Goal: Find contact information: Find contact information

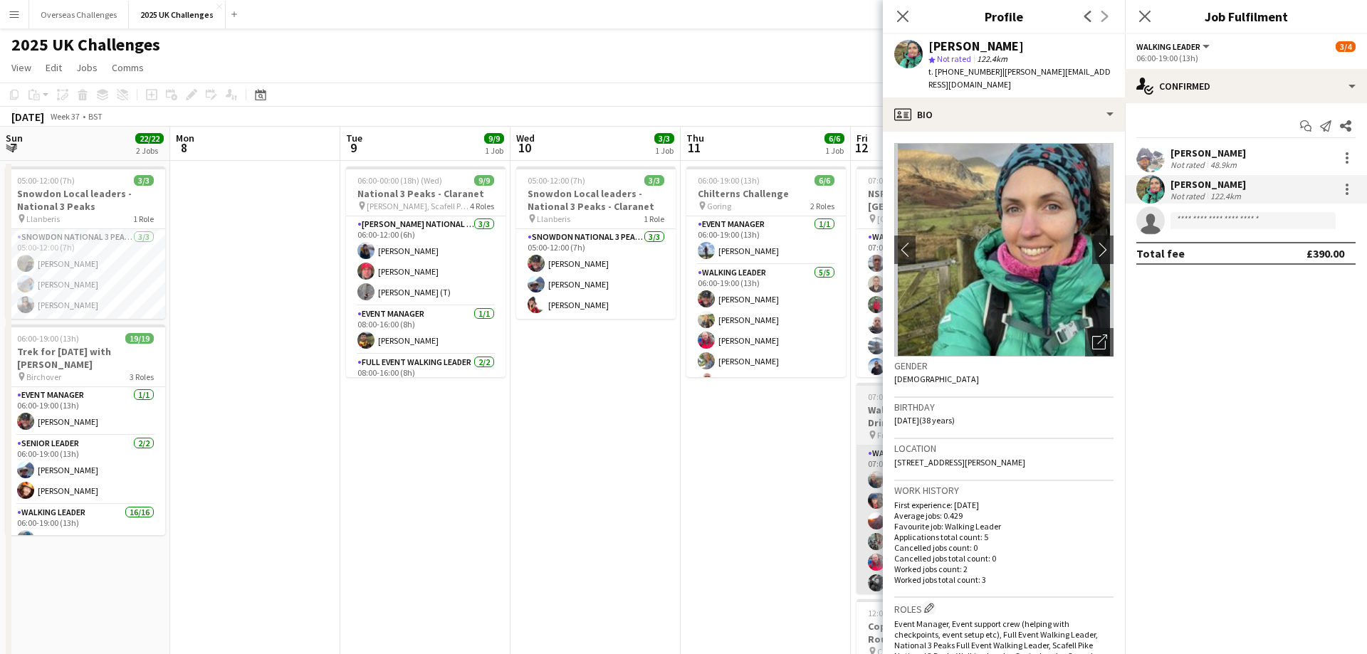
scroll to position [128, 0]
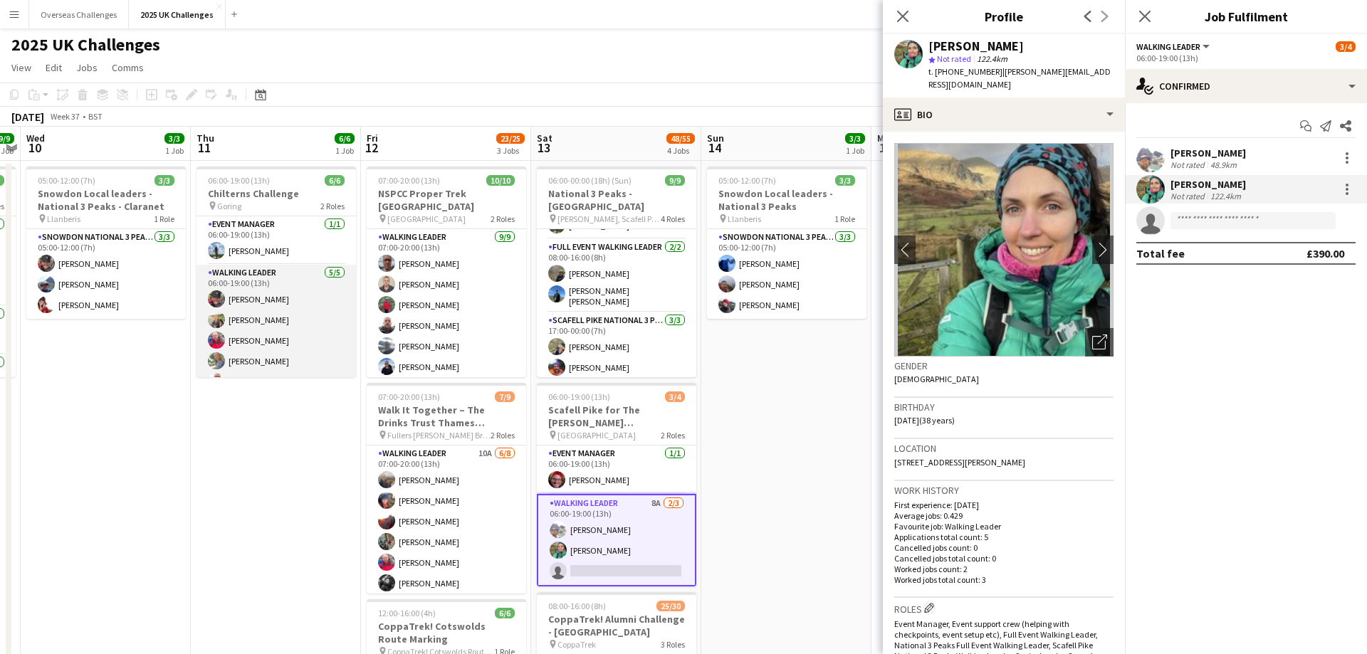
click at [296, 327] on app-card-role "Walking Leader [DATE] 06:00-19:00 (13h) [PERSON_NAME] [PERSON_NAME] [PERSON_NAM…" at bounding box center [275, 330] width 159 height 131
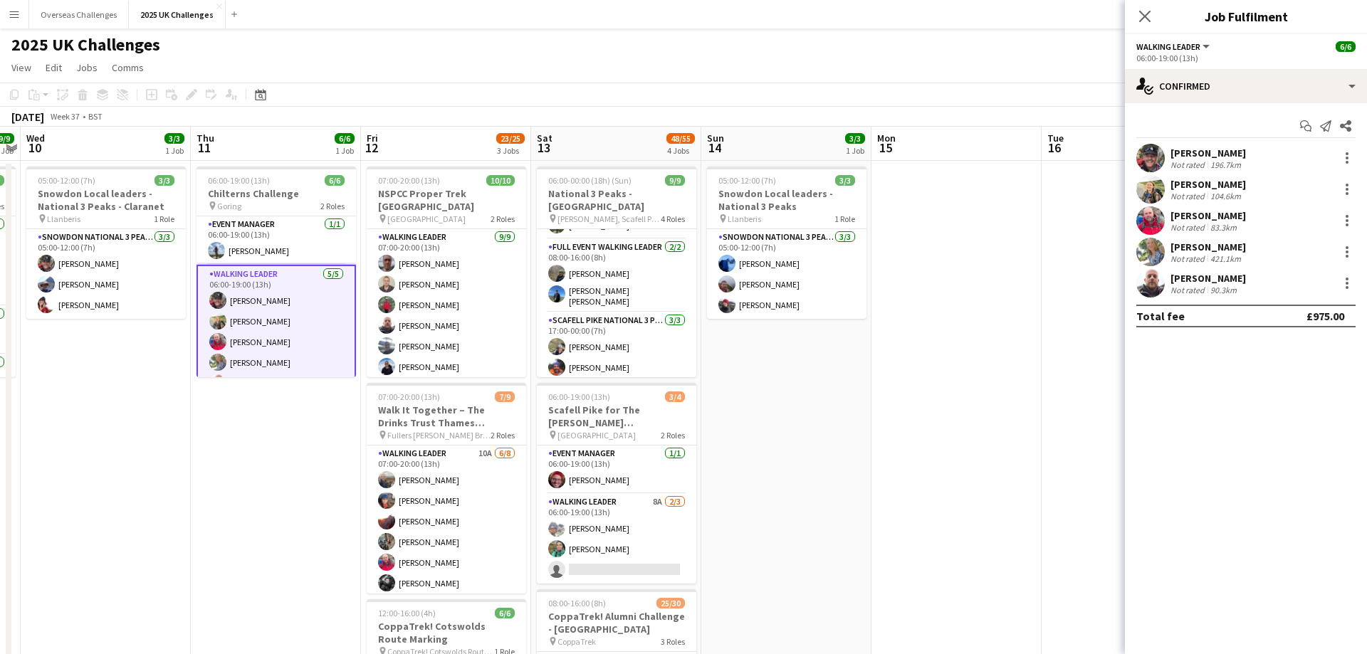
click at [1206, 152] on div "[PERSON_NAME]" at bounding box center [1207, 153] width 75 height 13
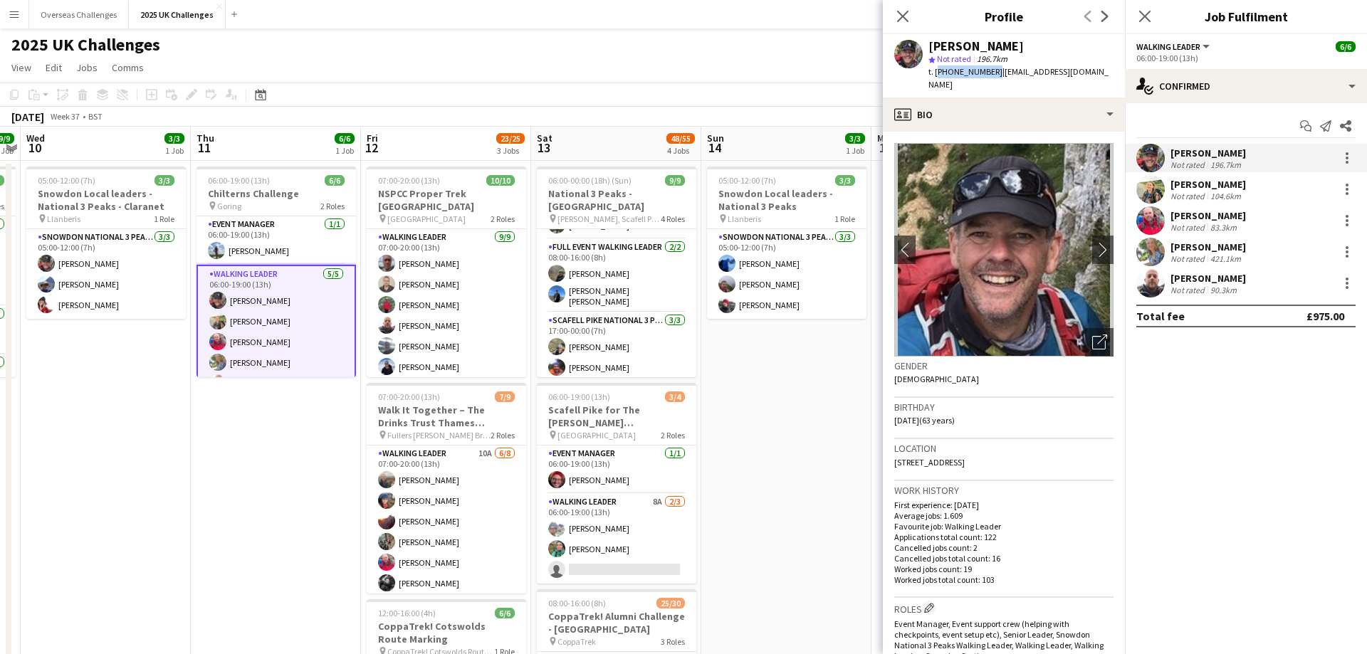
drag, startPoint x: 991, startPoint y: 70, endPoint x: 935, endPoint y: 73, distance: 56.3
click at [935, 73] on span "t. [PHONE_NUMBER]" at bounding box center [965, 71] width 74 height 11
copy span "[PHONE_NUMBER]"
click at [1001, 80] on div "[PERSON_NAME] star Not rated 196.7km t. [PHONE_NUMBER] | [EMAIL_ADDRESS][DOMAIN…" at bounding box center [1004, 65] width 242 height 63
drag, startPoint x: 991, startPoint y: 71, endPoint x: 936, endPoint y: 73, distance: 55.5
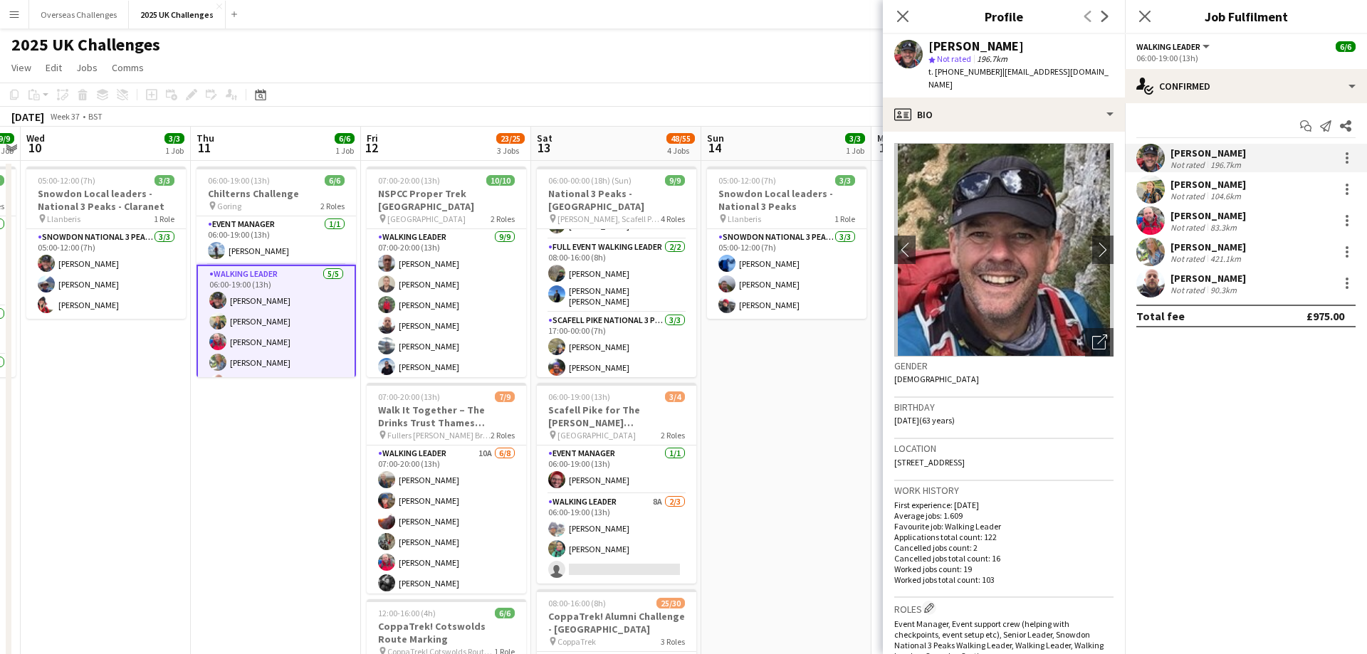
click at [936, 73] on span "t. [PHONE_NUMBER]" at bounding box center [965, 71] width 74 height 11
copy span "[PHONE_NUMBER]"
click at [1051, 75] on span "| [EMAIL_ADDRESS][DOMAIN_NAME]" at bounding box center [1018, 77] width 180 height 23
drag, startPoint x: 1084, startPoint y: 71, endPoint x: 996, endPoint y: 73, distance: 87.6
click at [996, 73] on span "| [EMAIL_ADDRESS][DOMAIN_NAME]" at bounding box center [1018, 77] width 180 height 23
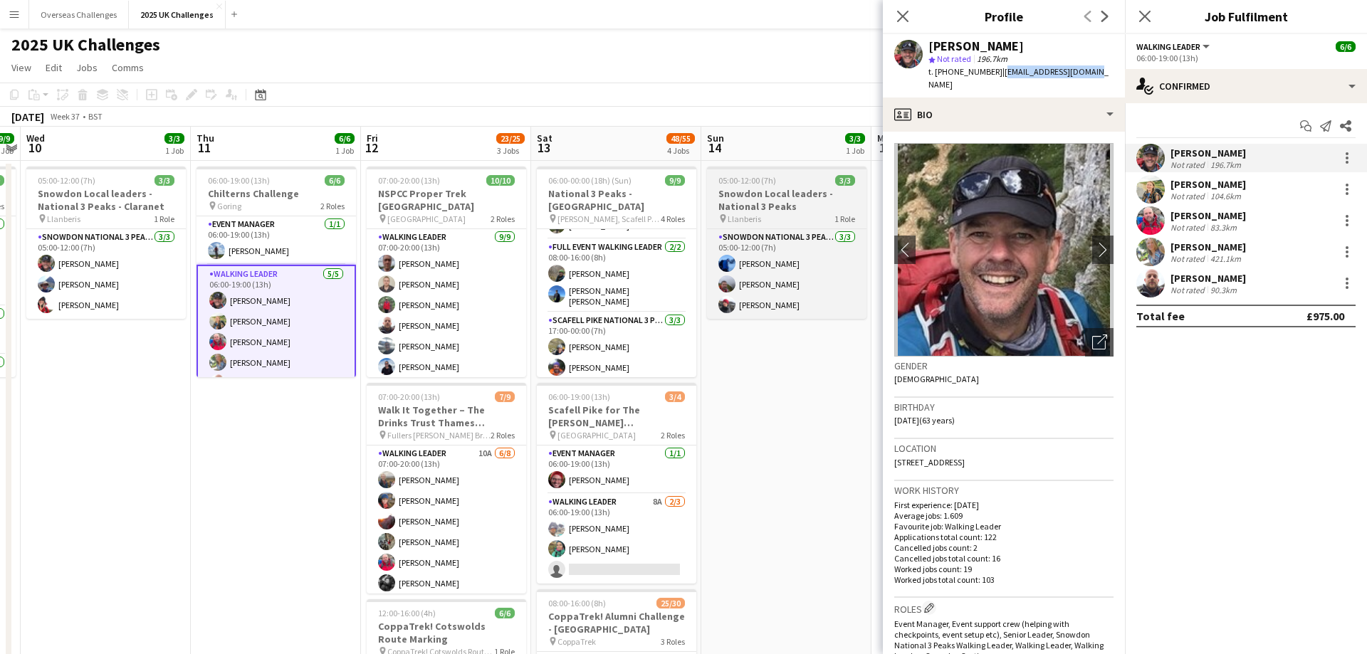
copy span "[EMAIL_ADDRESS][DOMAIN_NAME]"
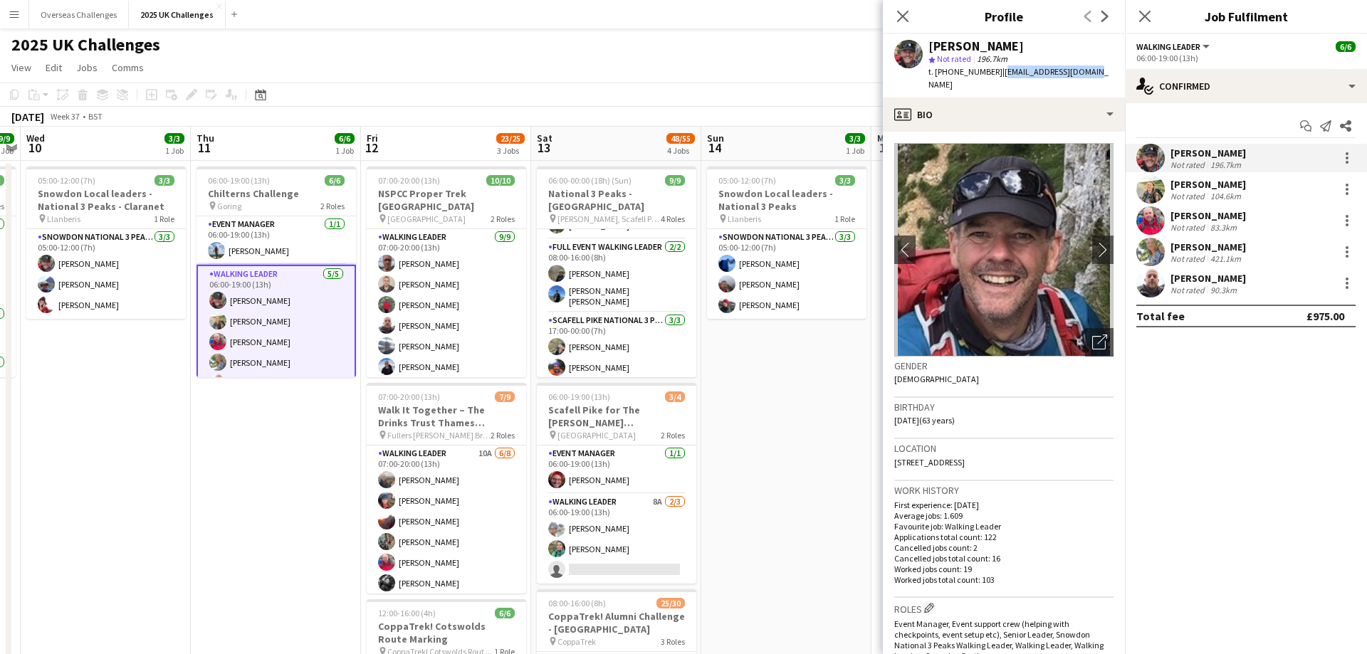
click at [1197, 183] on div "[PERSON_NAME]" at bounding box center [1207, 184] width 75 height 13
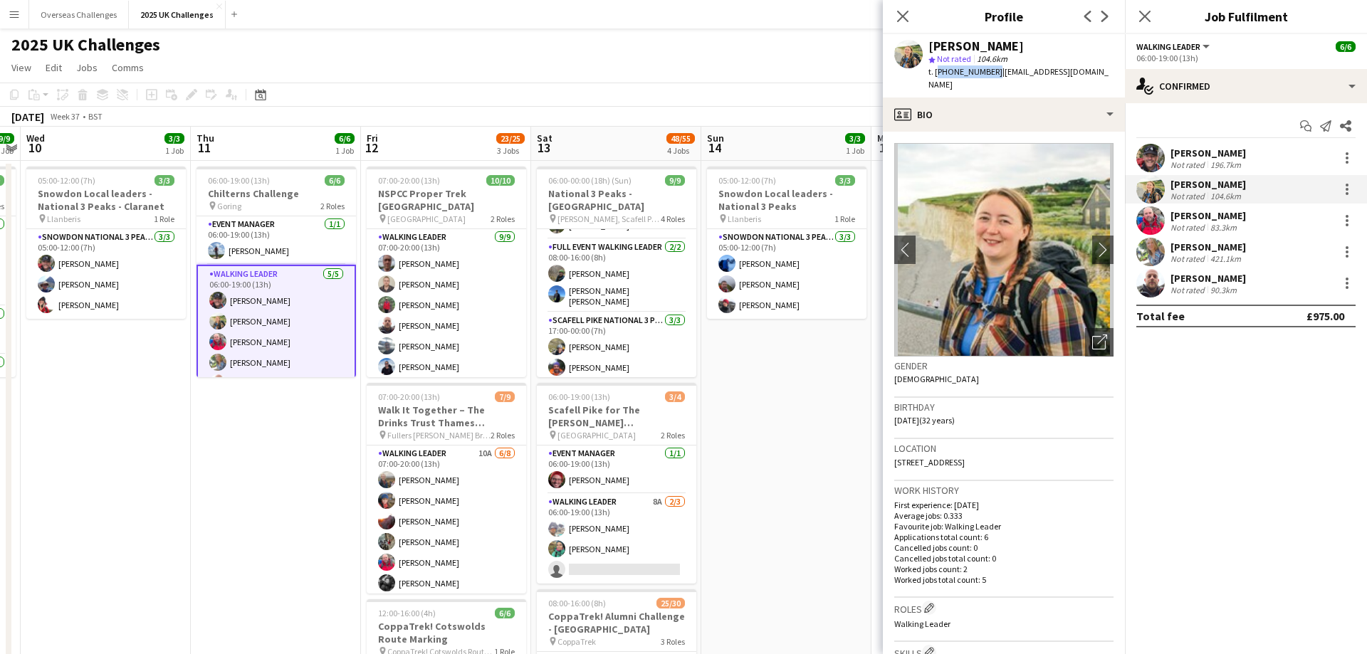
drag, startPoint x: 991, startPoint y: 72, endPoint x: 937, endPoint y: 72, distance: 54.1
click at [937, 72] on span "t. [PHONE_NUMBER]" at bounding box center [965, 71] width 74 height 11
copy span "[PHONE_NUMBER]"
click at [1055, 70] on span "| [EMAIL_ADDRESS][DOMAIN_NAME]" at bounding box center [1018, 77] width 180 height 23
drag, startPoint x: 1093, startPoint y: 75, endPoint x: 998, endPoint y: 70, distance: 95.5
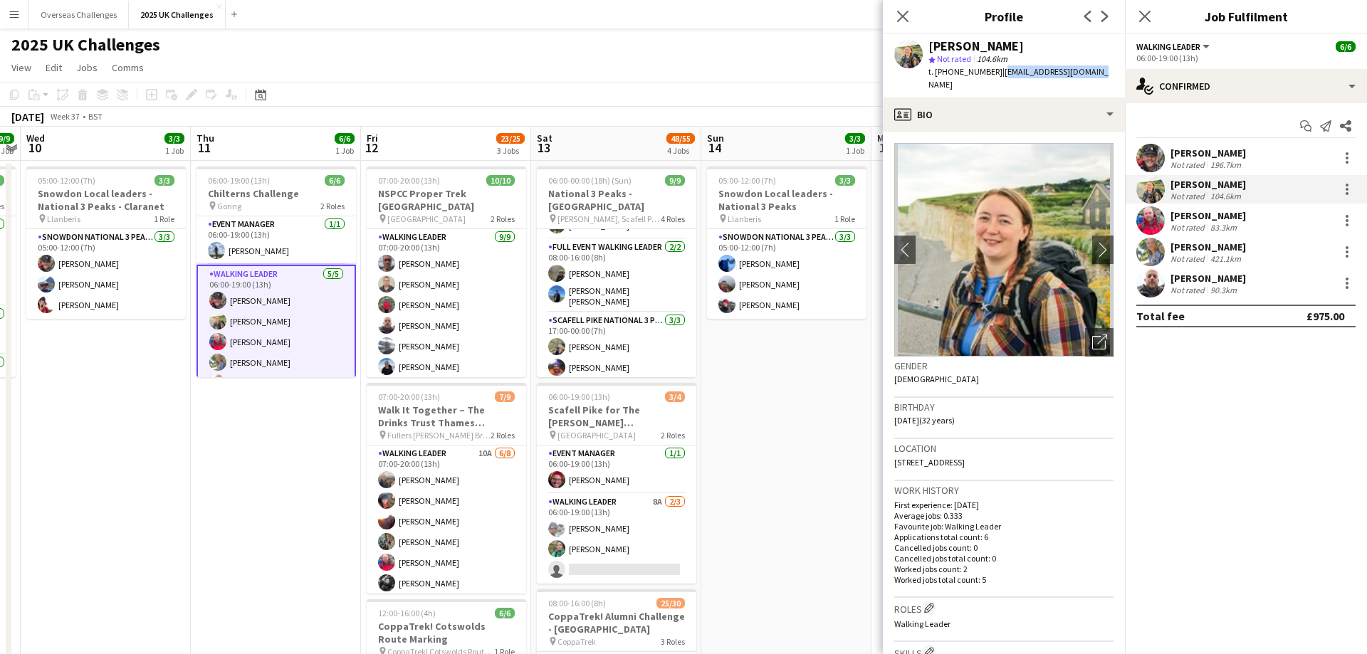
click at [998, 70] on div "[PERSON_NAME] star Not rated 104.6km t. [PHONE_NUMBER] | [EMAIL_ADDRESS][DOMAIN…" at bounding box center [1004, 65] width 242 height 63
copy span "[EMAIL_ADDRESS][DOMAIN_NAME]"
click at [1201, 216] on div "[PERSON_NAME]" at bounding box center [1207, 215] width 75 height 13
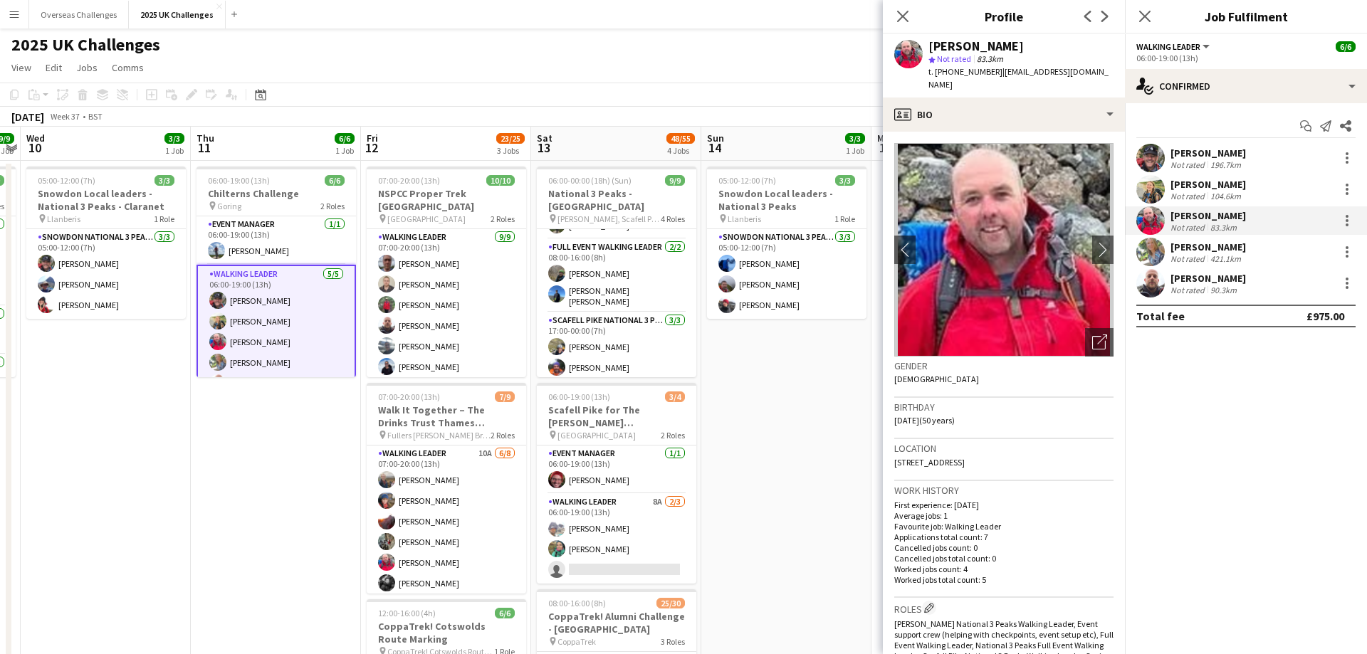
drag, startPoint x: 1051, startPoint y: 72, endPoint x: 994, endPoint y: 71, distance: 56.2
click at [994, 71] on div "[PERSON_NAME] star Not rated 83.3km t. [PHONE_NUMBER] | [EMAIL_ADDRESS][DOMAIN_…" at bounding box center [1004, 65] width 242 height 63
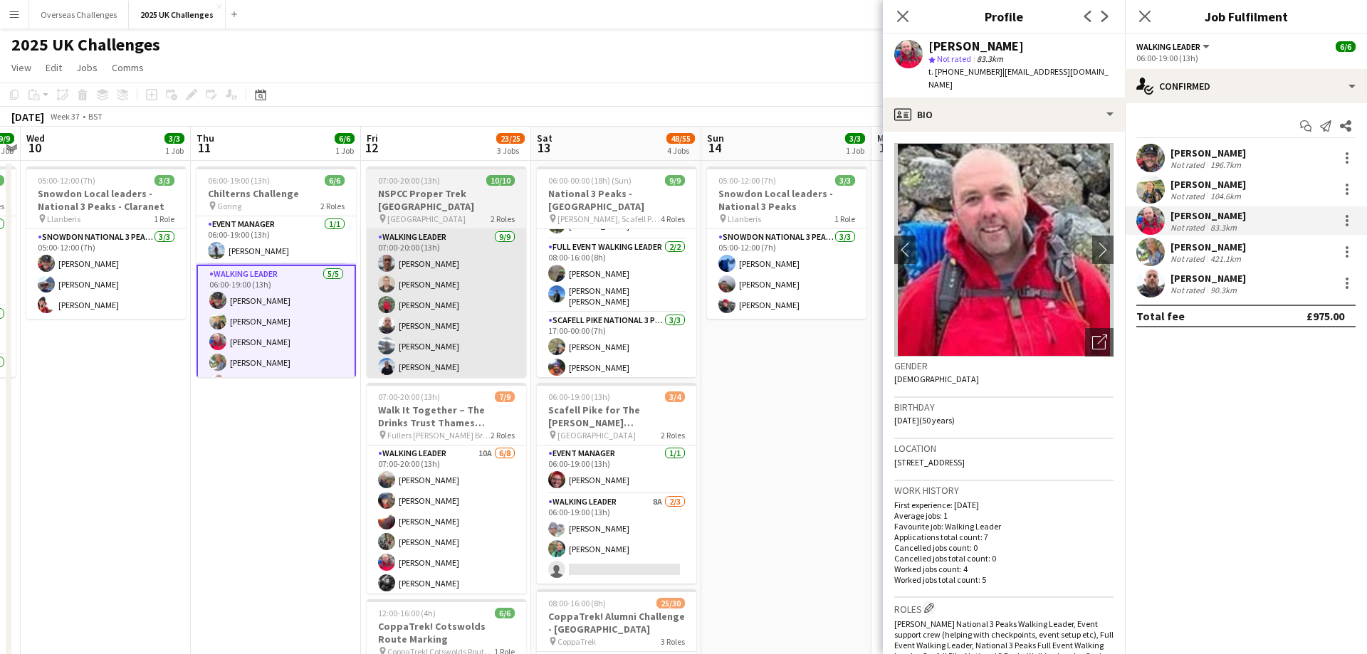
copy span "[EMAIL_ADDRESS][DOMAIN_NAME]"
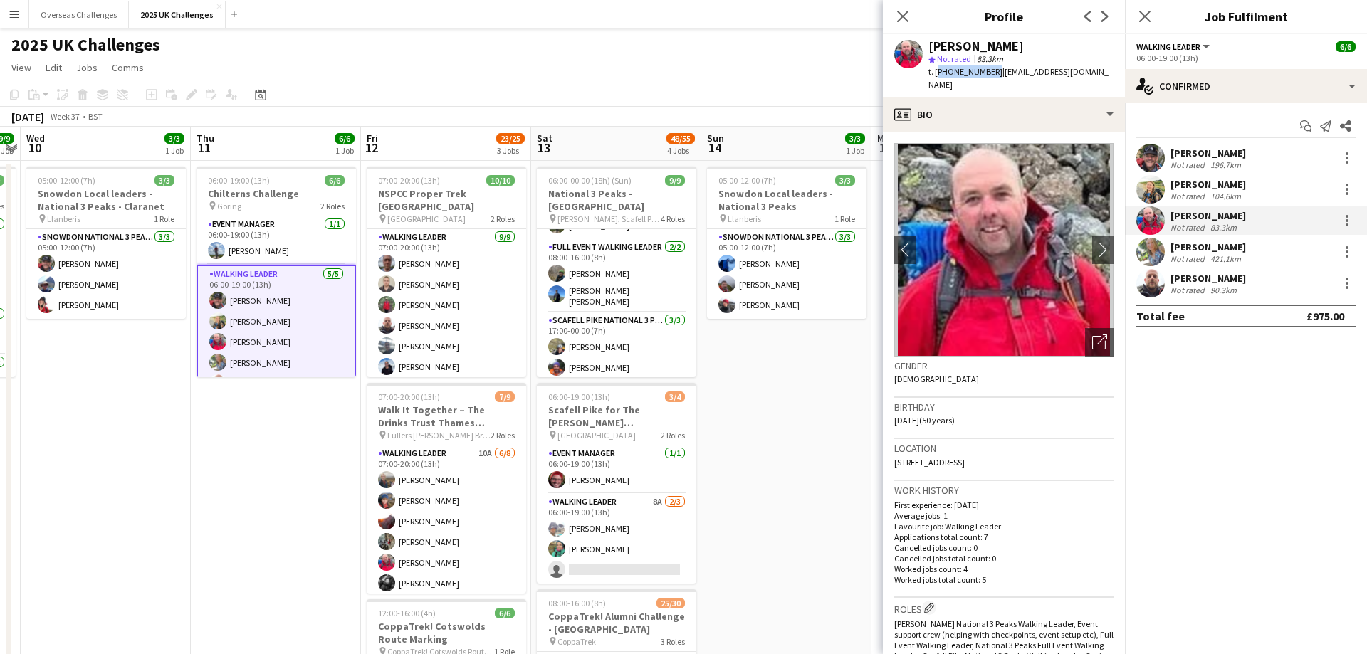
drag, startPoint x: 989, startPoint y: 73, endPoint x: 936, endPoint y: 72, distance: 53.4
click at [936, 72] on span "t. [PHONE_NUMBER]" at bounding box center [965, 71] width 74 height 11
copy span "[PHONE_NUMBER]"
click at [1196, 257] on div "Not rated" at bounding box center [1188, 258] width 37 height 11
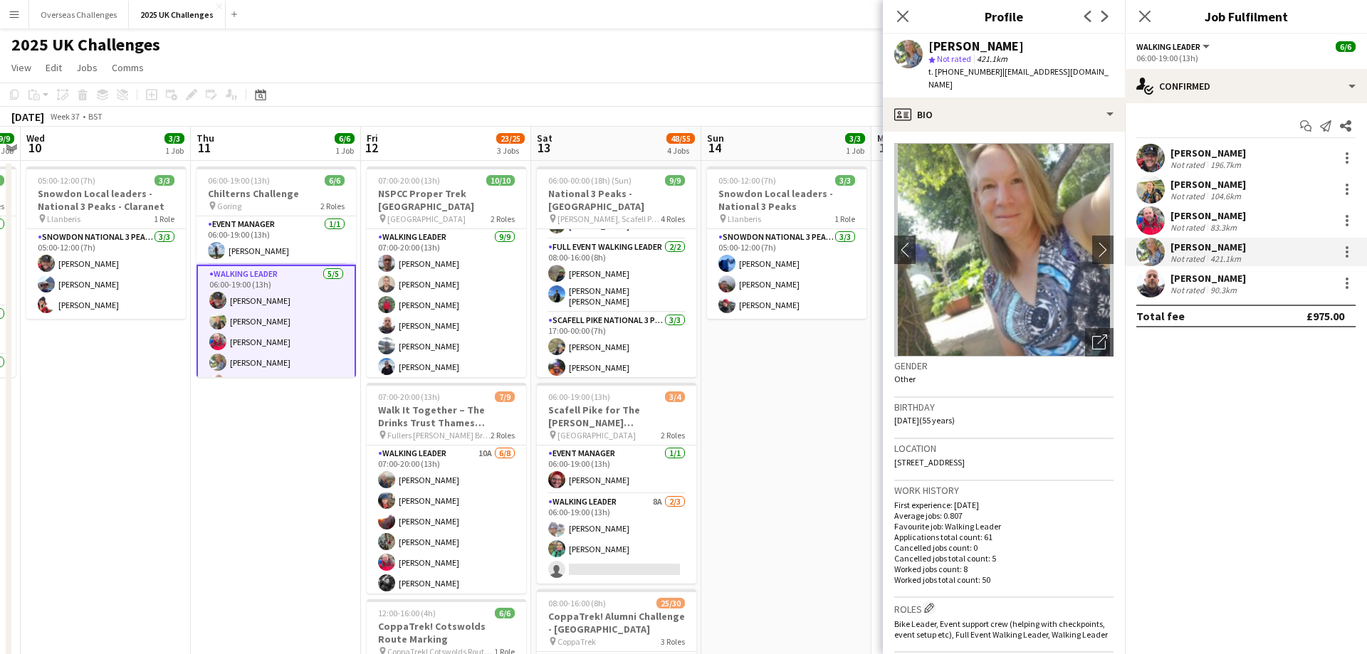
drag, startPoint x: 991, startPoint y: 71, endPoint x: 936, endPoint y: 71, distance: 55.5
click at [936, 71] on span "t. [PHONE_NUMBER]" at bounding box center [965, 71] width 74 height 11
copy span "[PHONE_NUMBER]"
drag, startPoint x: 994, startPoint y: 71, endPoint x: 1065, endPoint y: 96, distance: 74.7
click at [1065, 96] on div "[PERSON_NAME] star Not rated 421.1km t. [PHONE_NUMBER] | [EMAIL_ADDRESS][DOMAIN…" at bounding box center [1004, 65] width 242 height 63
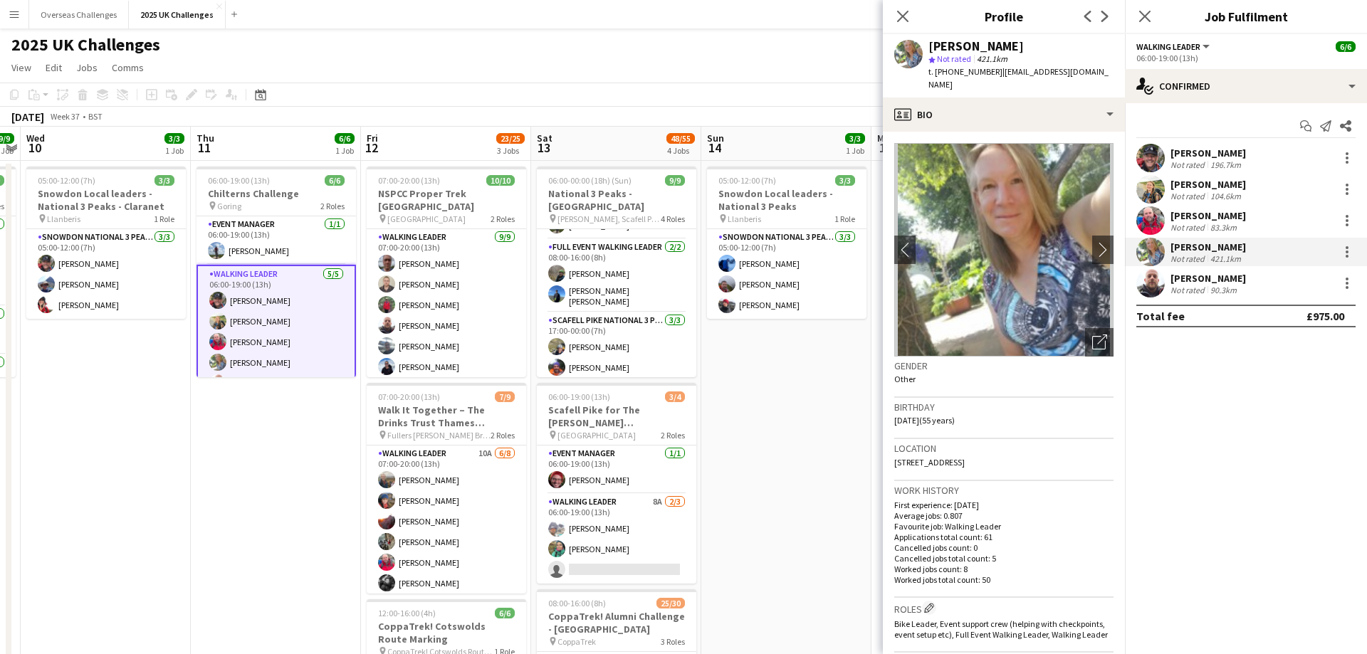
click at [1201, 290] on div "Not rated" at bounding box center [1188, 290] width 37 height 11
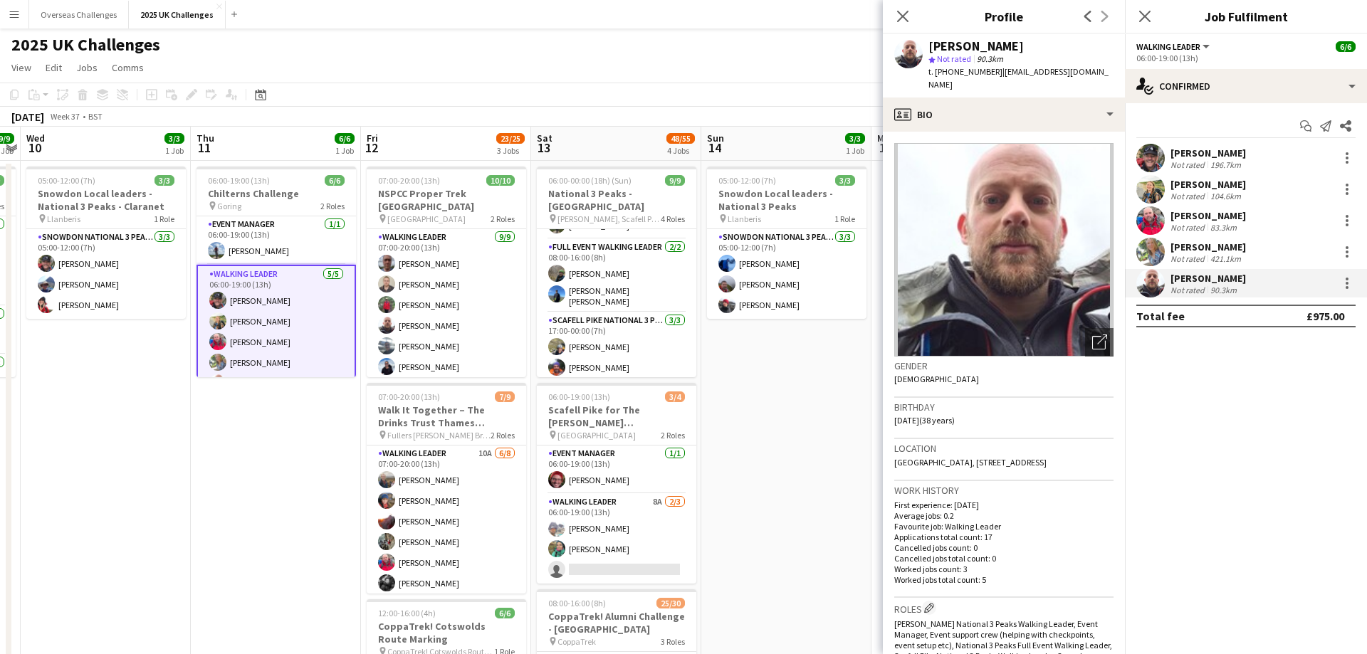
drag, startPoint x: 995, startPoint y: 73, endPoint x: 935, endPoint y: 76, distance: 60.6
click at [935, 76] on span "t. [PHONE_NUMBER]" at bounding box center [965, 71] width 74 height 11
copy span "[PHONE_NUMBER]"
click at [1027, 70] on span "| [EMAIL_ADDRESS][DOMAIN_NAME]" at bounding box center [1018, 77] width 180 height 23
drag, startPoint x: 1084, startPoint y: 71, endPoint x: 1000, endPoint y: 70, distance: 84.0
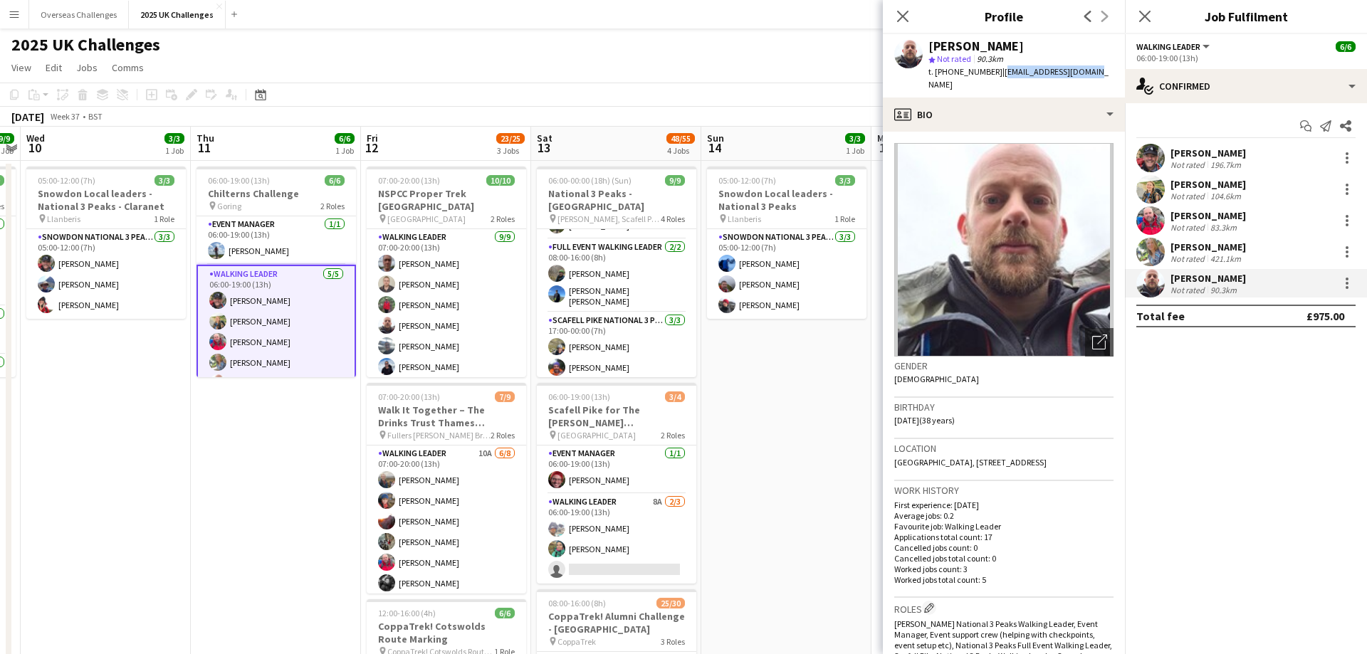
click at [1000, 70] on div "[PERSON_NAME] star Not rated 90.3km t. [PHONE_NUMBER] | [EMAIL_ADDRESS][DOMAIN_…" at bounding box center [1004, 65] width 242 height 63
copy span "[EMAIL_ADDRESS][DOMAIN_NAME]"
click at [267, 300] on app-card-role "Walking Leader [DATE] 06:00-19:00 (13h) [PERSON_NAME] [PERSON_NAME] [PERSON_NAM…" at bounding box center [275, 332] width 159 height 134
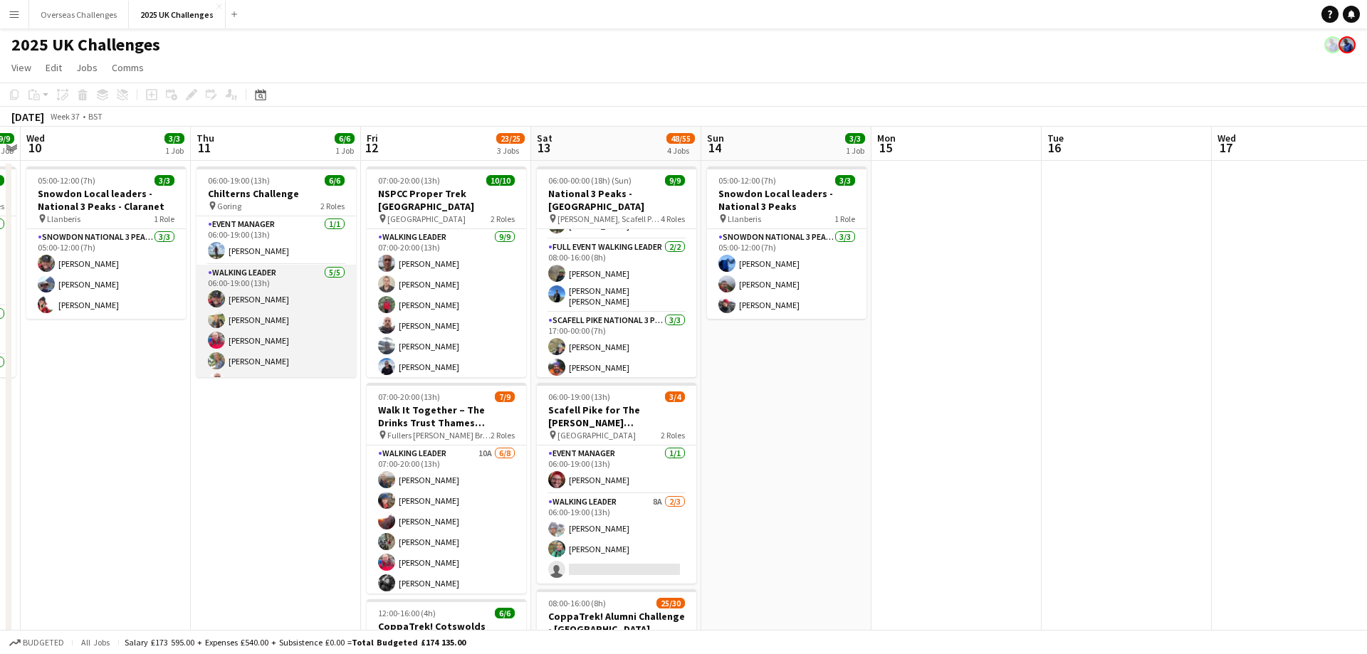
click at [261, 280] on app-card-role "Walking Leader [DATE] 06:00-19:00 (13h) [PERSON_NAME] [PERSON_NAME] [PERSON_NAM…" at bounding box center [275, 330] width 159 height 131
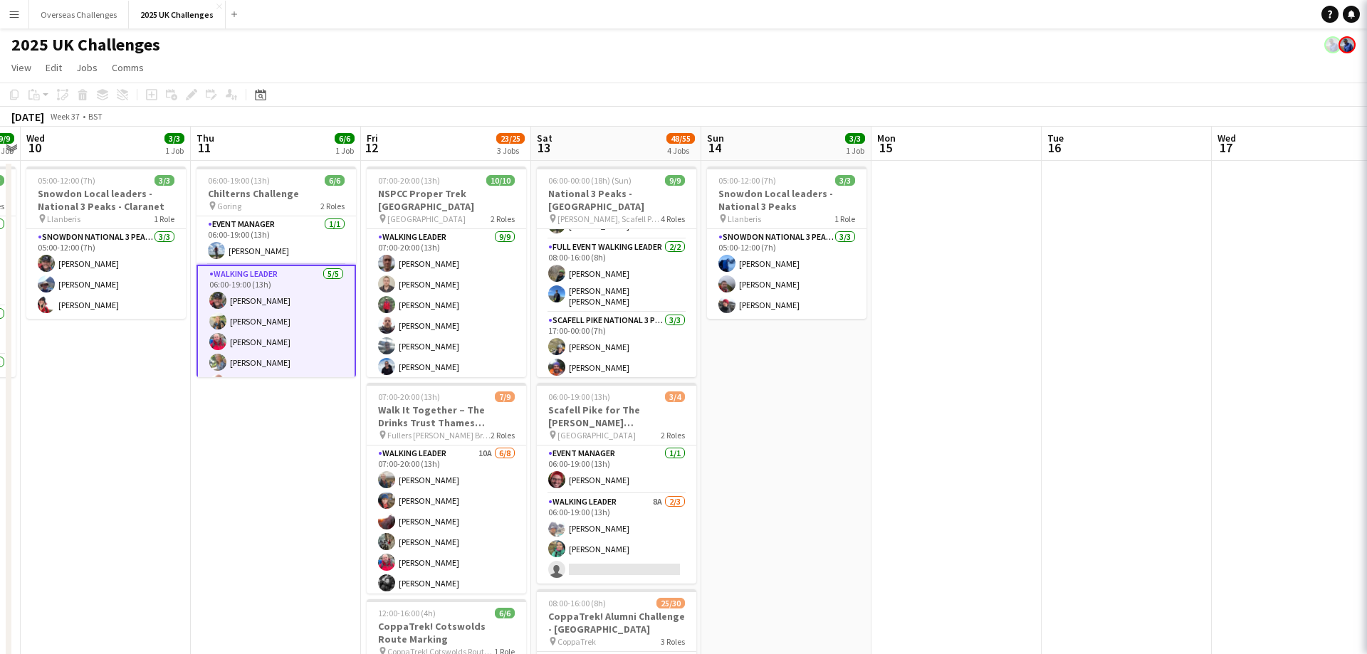
scroll to position [0, 490]
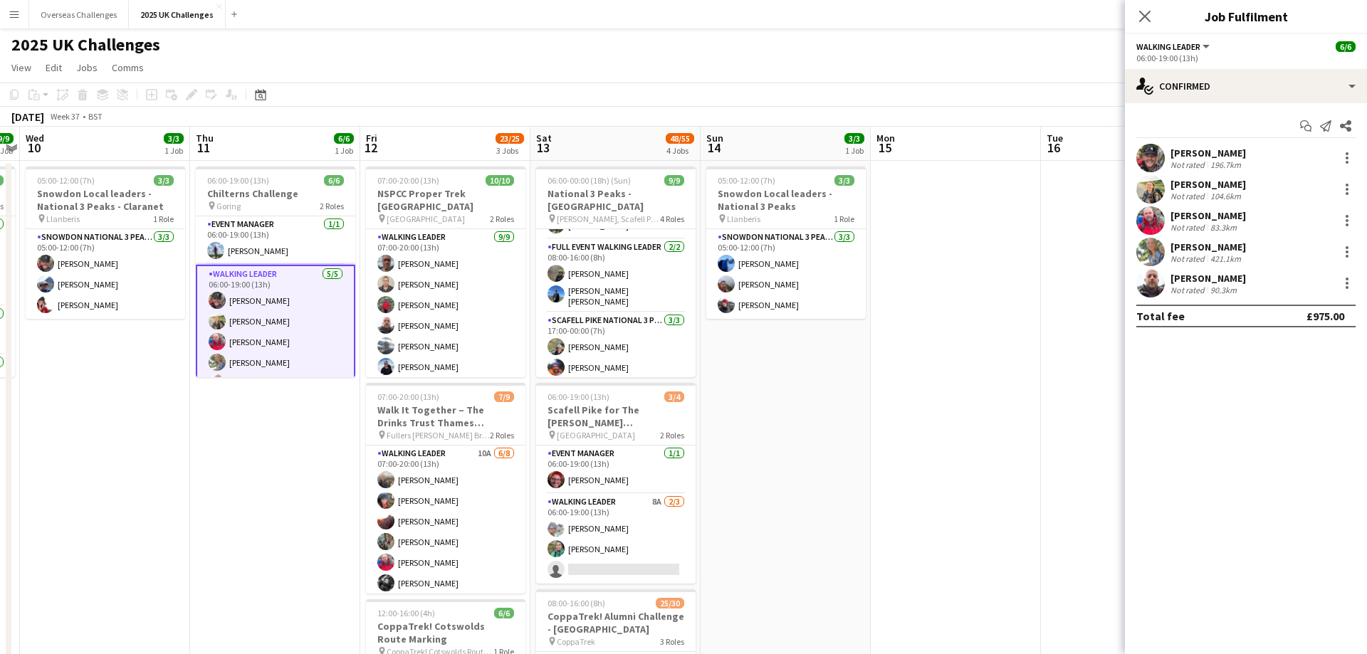
click at [248, 294] on app-card-role "Walking Leader [DATE] 06:00-19:00 (13h) [PERSON_NAME] [PERSON_NAME] [PERSON_NAM…" at bounding box center [275, 332] width 159 height 134
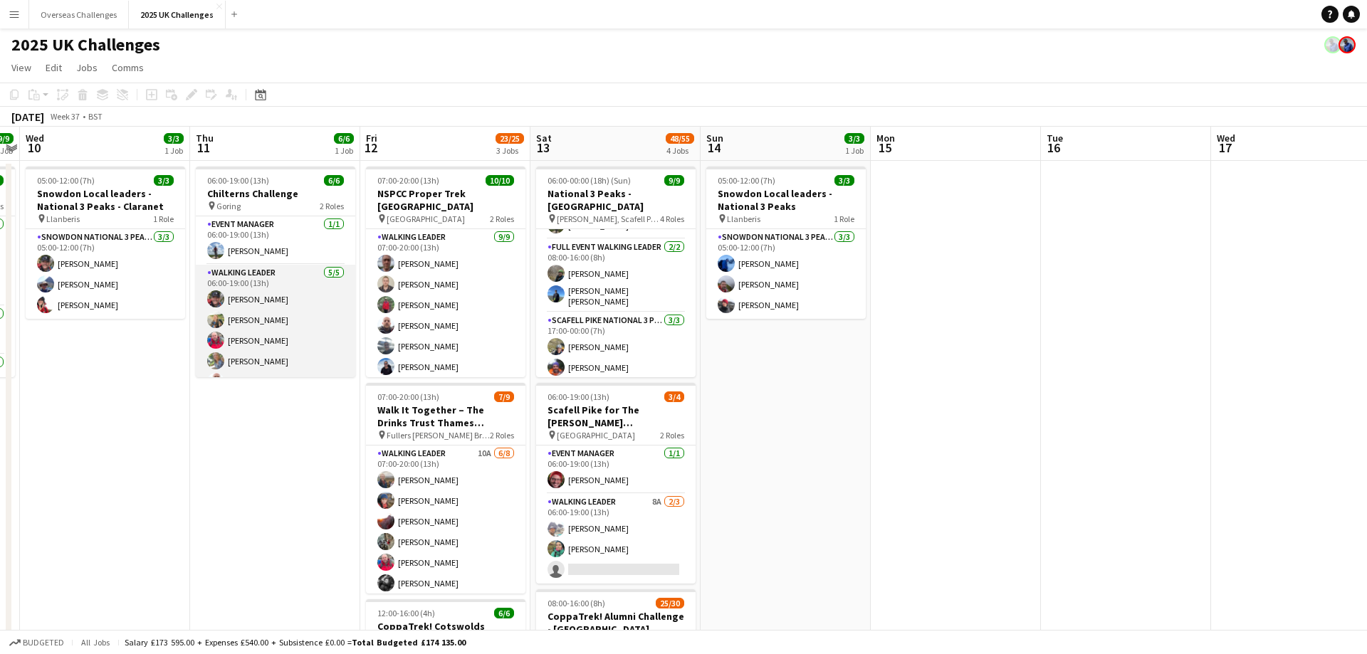
click at [230, 300] on app-card-role "Walking Leader [DATE] 06:00-19:00 (13h) [PERSON_NAME] [PERSON_NAME] [PERSON_NAM…" at bounding box center [275, 330] width 159 height 131
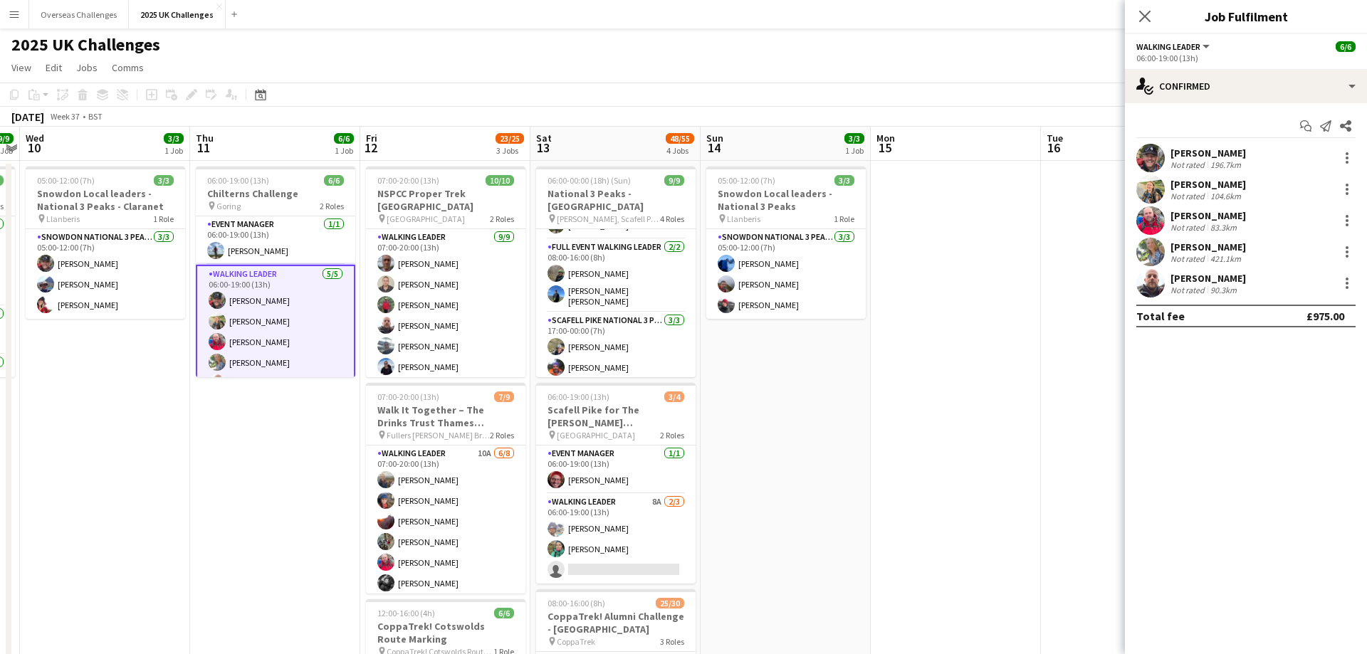
click at [1211, 160] on div "196.7km" at bounding box center [1225, 164] width 36 height 11
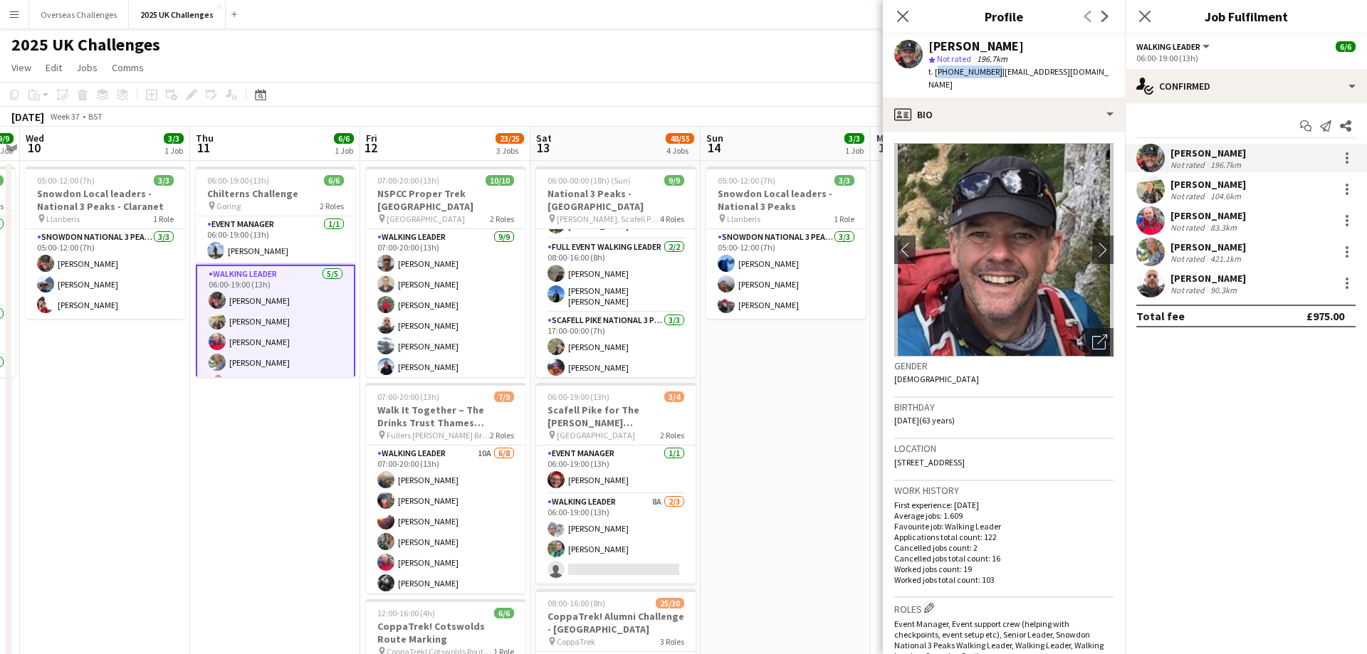
drag, startPoint x: 989, startPoint y: 75, endPoint x: 936, endPoint y: 70, distance: 53.6
click at [936, 70] on span "t. [PHONE_NUMBER]" at bounding box center [965, 71] width 74 height 11
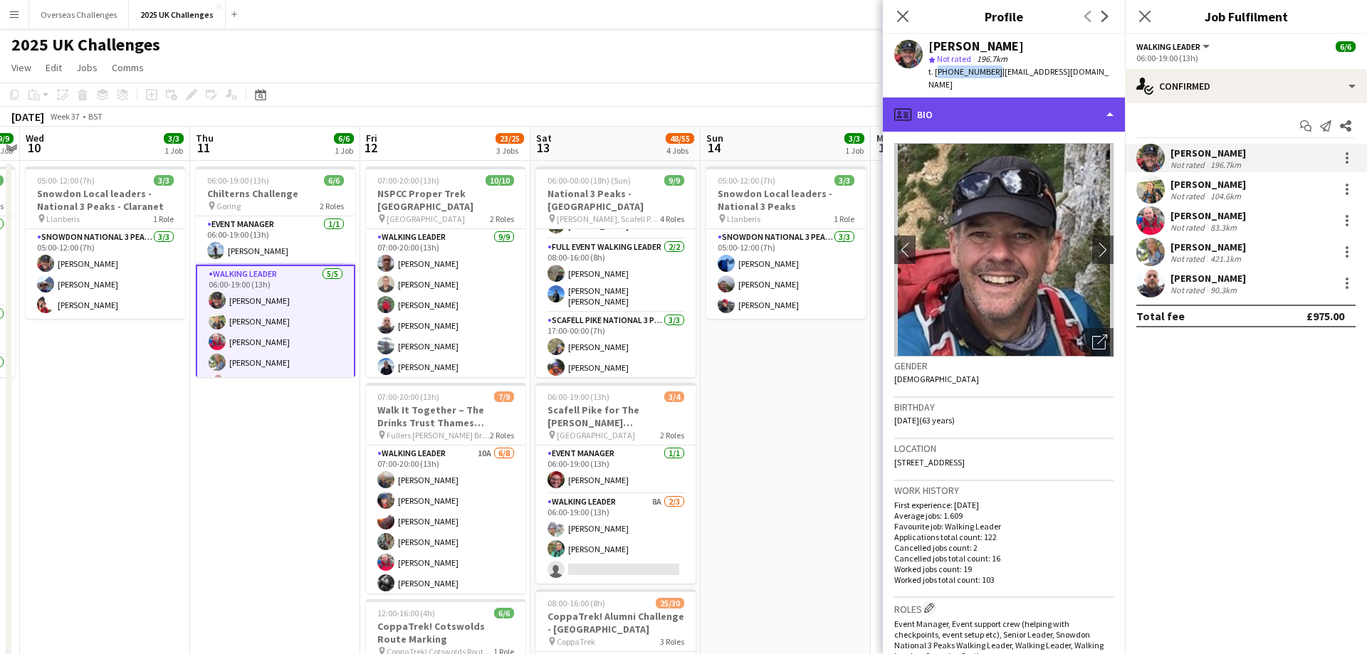
click at [1017, 98] on div "profile Bio" at bounding box center [1004, 115] width 242 height 34
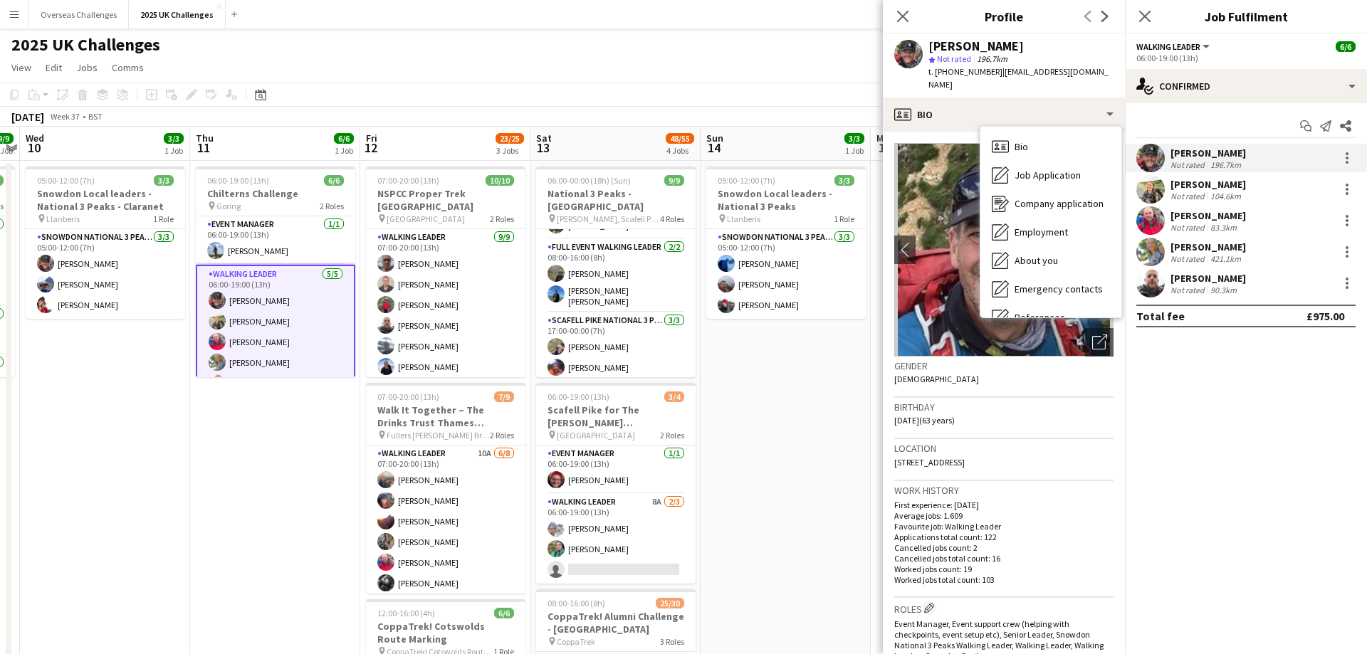
click at [989, 73] on span "t. [PHONE_NUMBER]" at bounding box center [965, 71] width 74 height 11
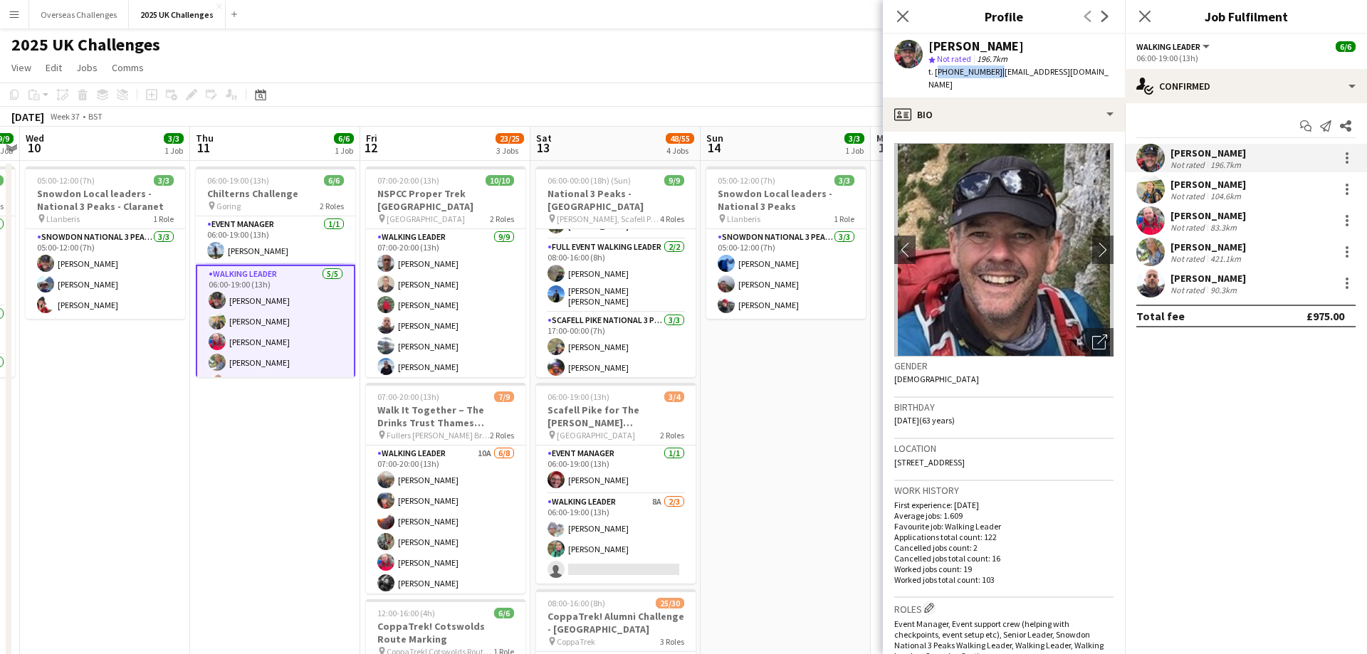
drag, startPoint x: 989, startPoint y: 73, endPoint x: 935, endPoint y: 72, distance: 54.1
click at [935, 72] on span "t. [PHONE_NUMBER]" at bounding box center [965, 71] width 74 height 11
click at [905, 9] on app-icon "Close pop-in" at bounding box center [903, 16] width 21 height 21
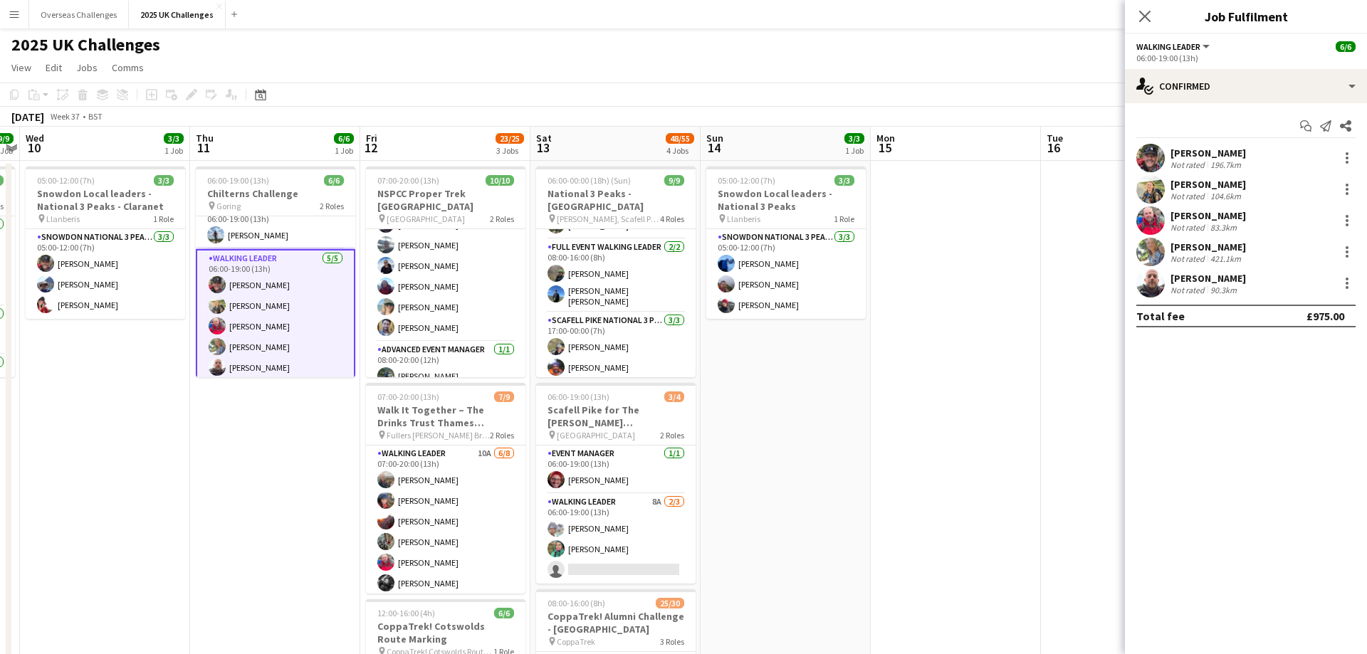
scroll to position [21, 0]
